Goal: Navigation & Orientation: Find specific page/section

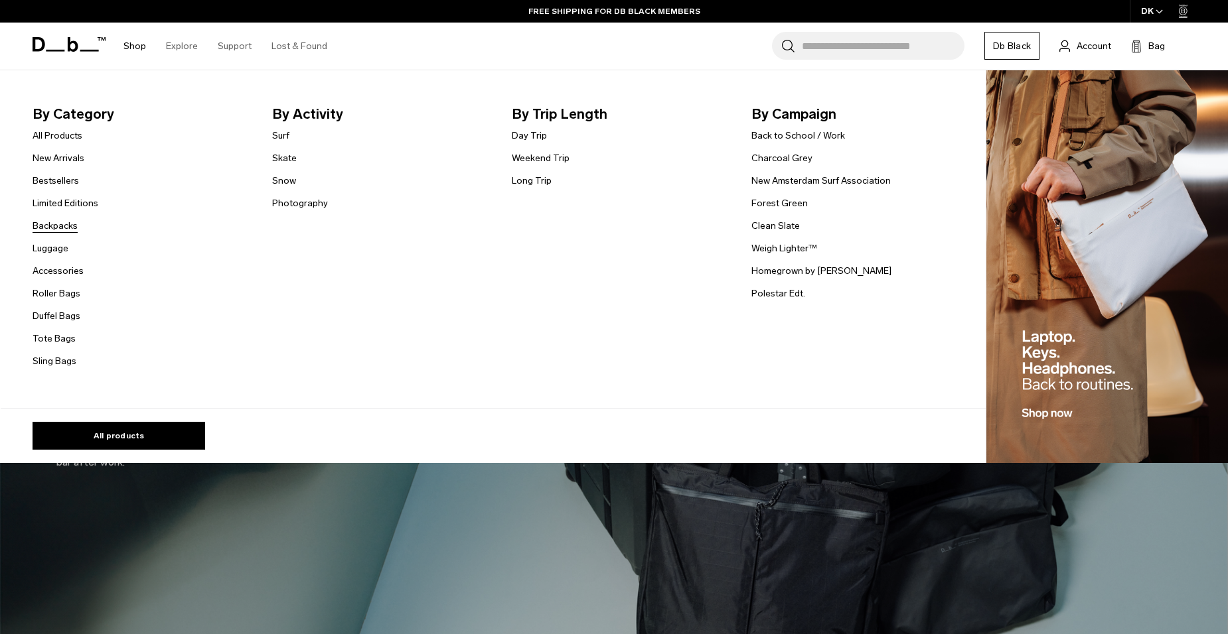
click at [57, 224] on link "Backpacks" at bounding box center [55, 226] width 45 height 14
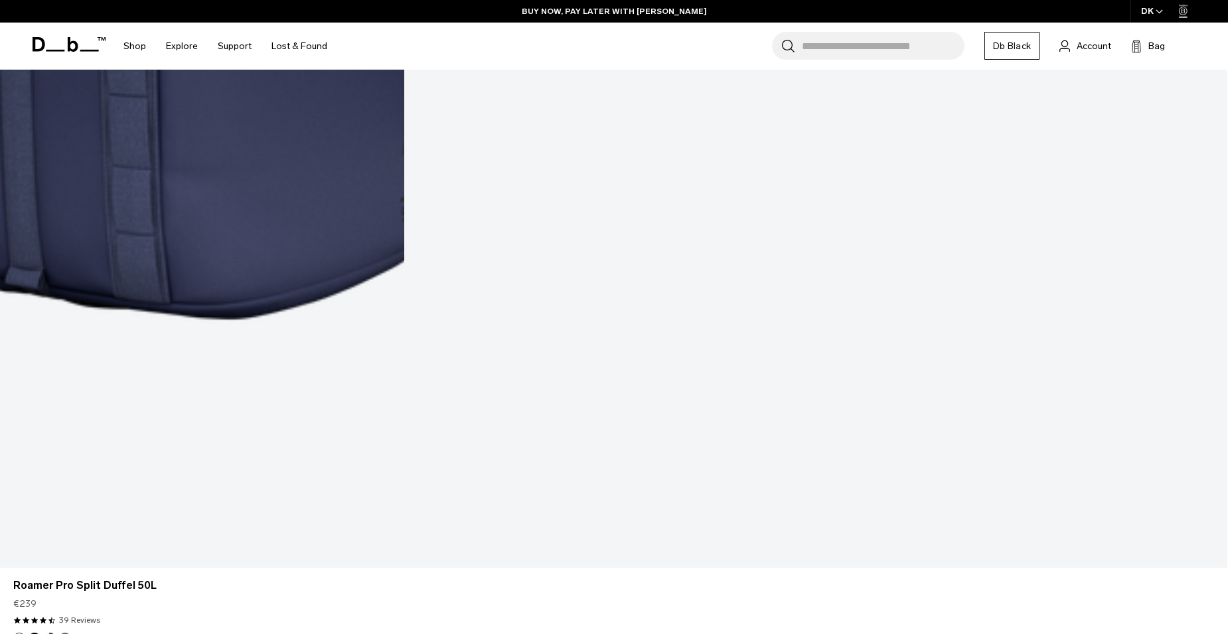
scroll to position [4314, 0]
